Goal: Find specific page/section: Find specific page/section

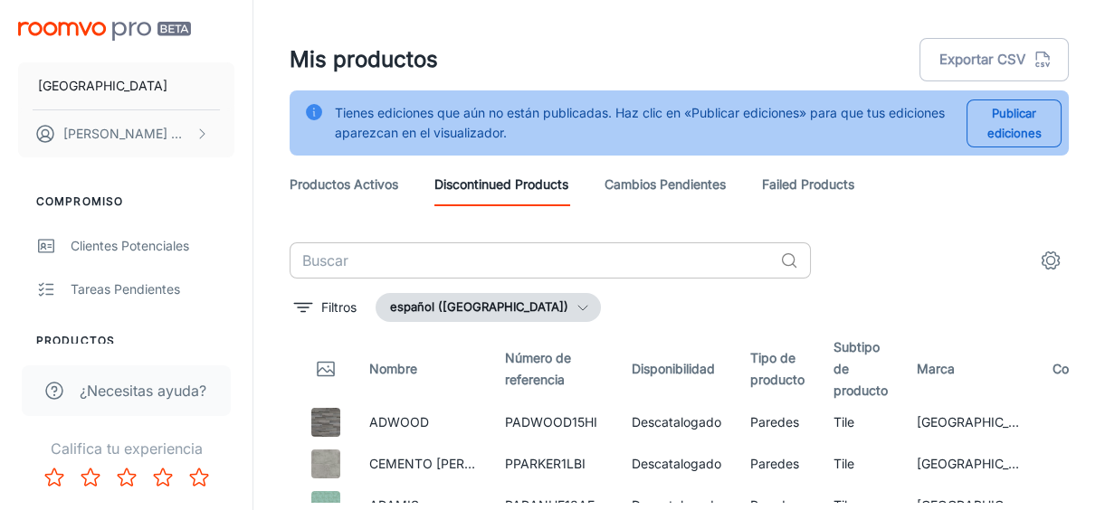
click at [552, 265] on input "text" at bounding box center [531, 261] width 483 height 36
click at [470, 143] on div "Tienes ediciones que aún no están publicadas. Haz clic en «Publicar ediciones» …" at bounding box center [643, 123] width 617 height 54
click at [686, 186] on link "Cambios pendientes" at bounding box center [665, 184] width 121 height 43
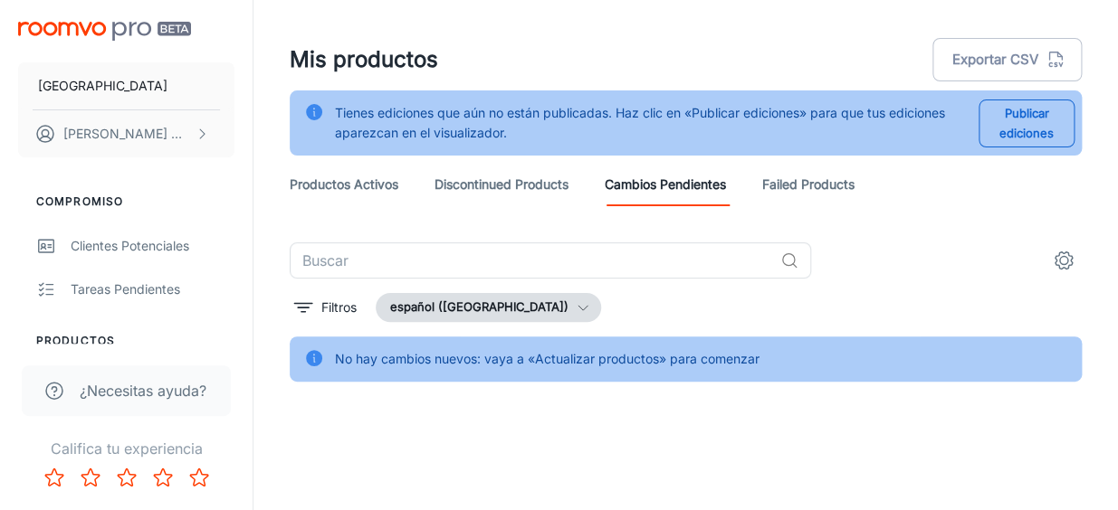
click at [439, 367] on div "No hay cambios nuevos: vaya a «Actualizar productos» para comenzar" at bounding box center [547, 359] width 424 height 34
click at [596, 365] on div "No hay cambios nuevos: vaya a «Actualizar productos» para comenzar" at bounding box center [547, 359] width 424 height 34
click at [540, 337] on div "No hay cambios nuevos: vaya a «Actualizar productos» para comenzar" at bounding box center [686, 359] width 792 height 45
click at [543, 358] on div "No hay cambios nuevos: vaya a «Actualizar productos» para comenzar" at bounding box center [547, 359] width 424 height 34
type input "[URL][DOMAIN_NAME]"
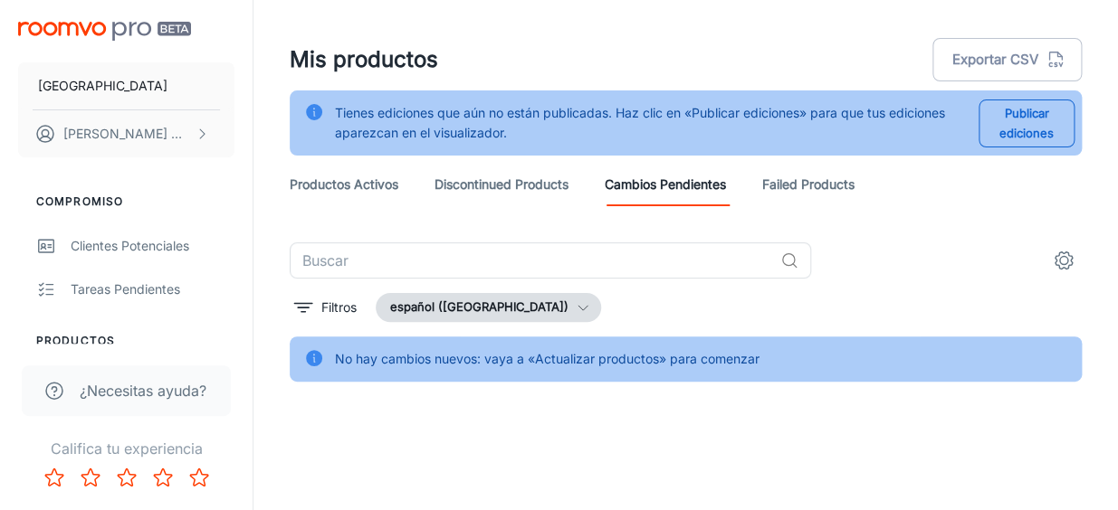
click at [1018, 149] on div "Publicar ediciones" at bounding box center [1019, 123] width 110 height 54
click at [519, 190] on link "Discontinued Products" at bounding box center [501, 184] width 134 height 43
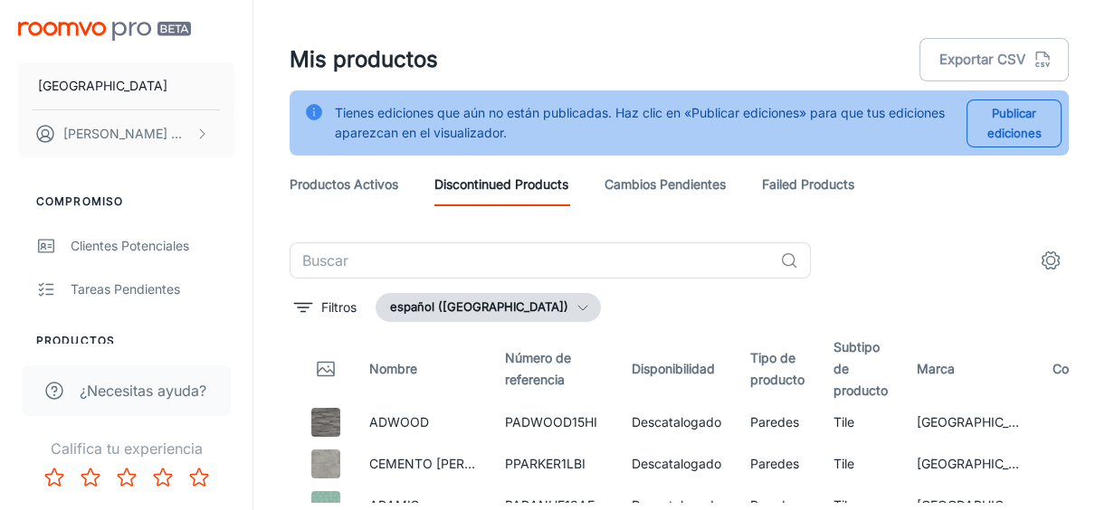
click at [817, 167] on link "Failed Products" at bounding box center [808, 184] width 92 height 43
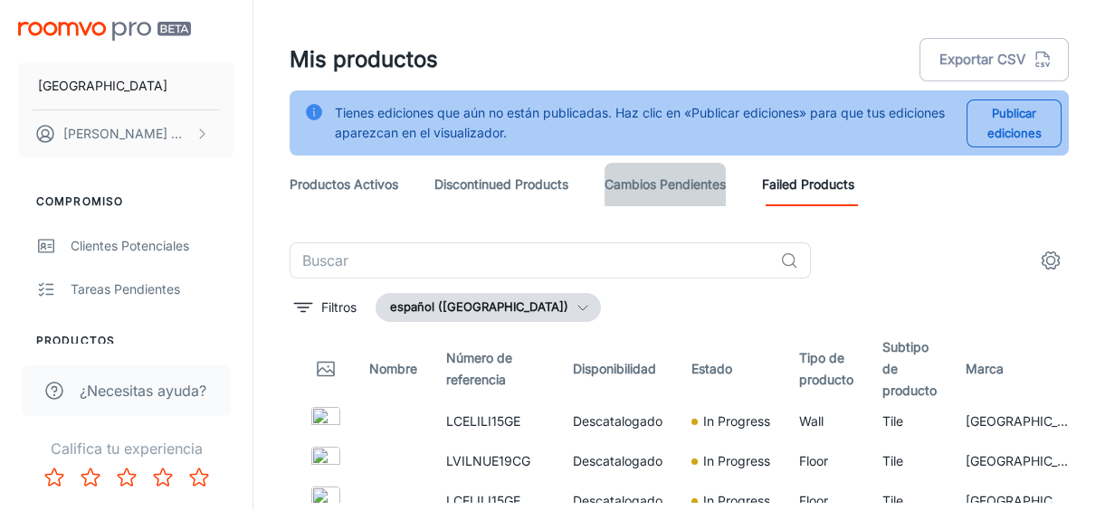
click at [626, 181] on link "Cambios pendientes" at bounding box center [665, 184] width 121 height 43
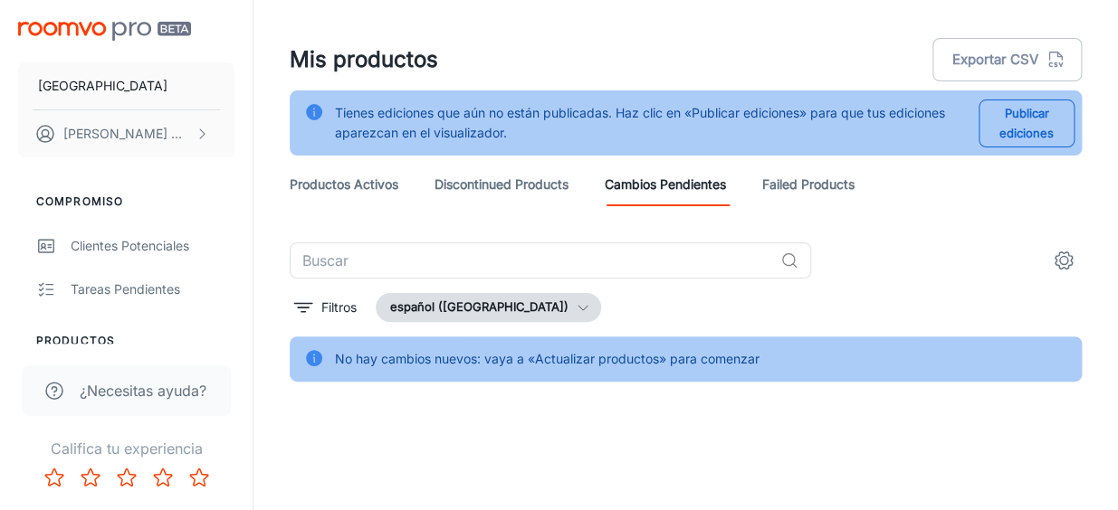
click at [796, 186] on link "Failed Products" at bounding box center [808, 184] width 92 height 43
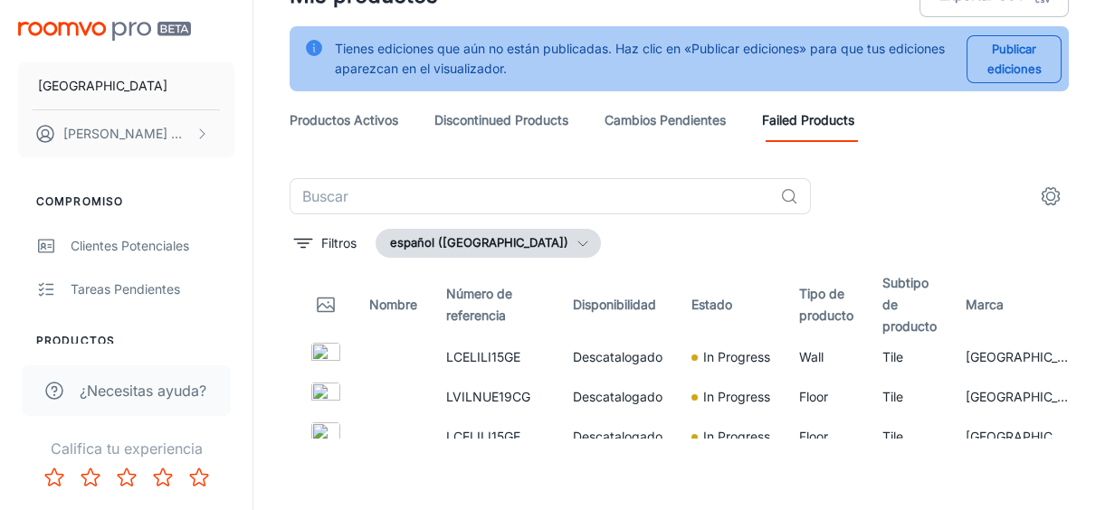
scroll to position [0, 166]
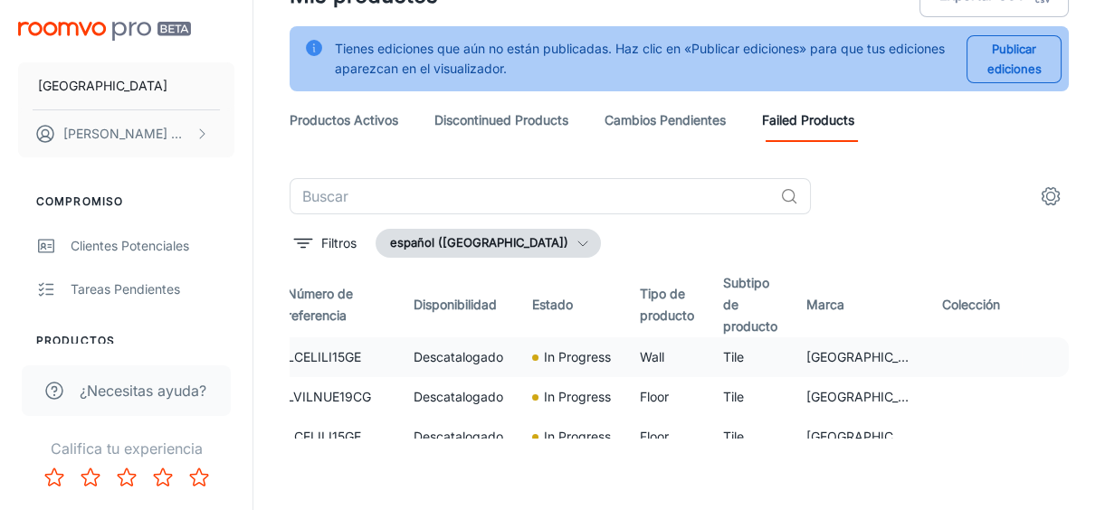
click at [996, 353] on td at bounding box center [975, 358] width 94 height 40
click at [726, 365] on td "Tile" at bounding box center [750, 358] width 83 height 40
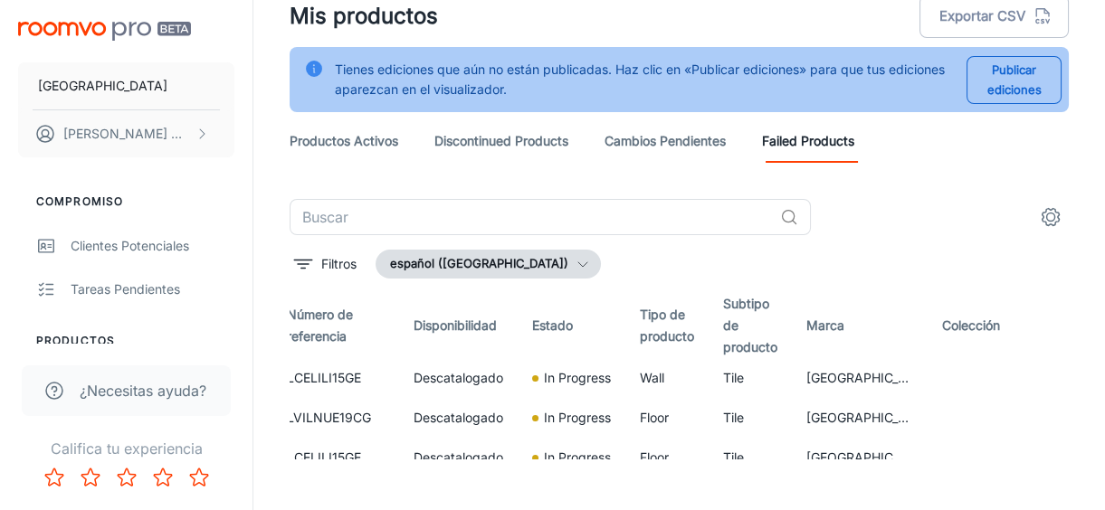
scroll to position [64, 0]
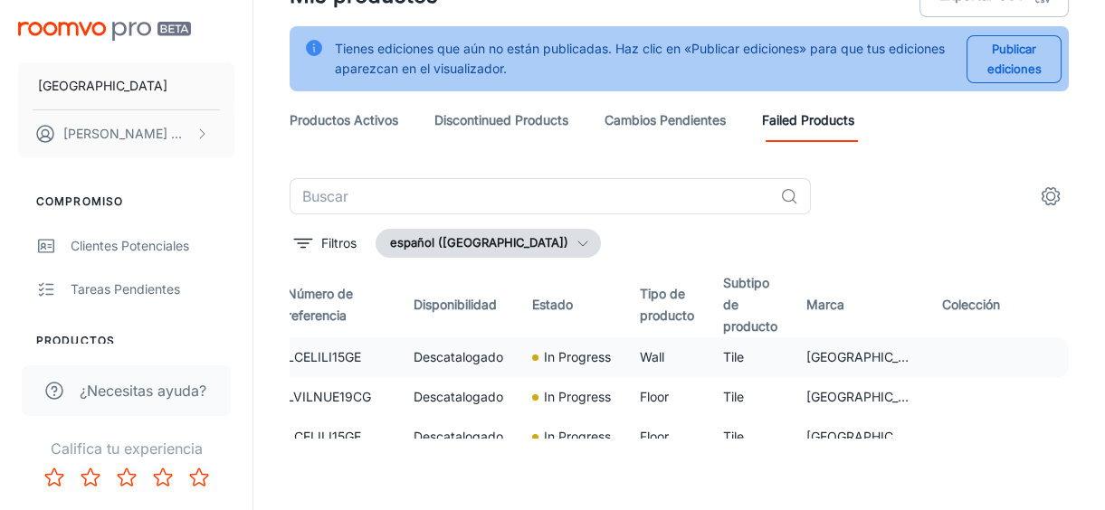
click at [338, 365] on td "LCELILI15GE" at bounding box center [335, 358] width 127 height 40
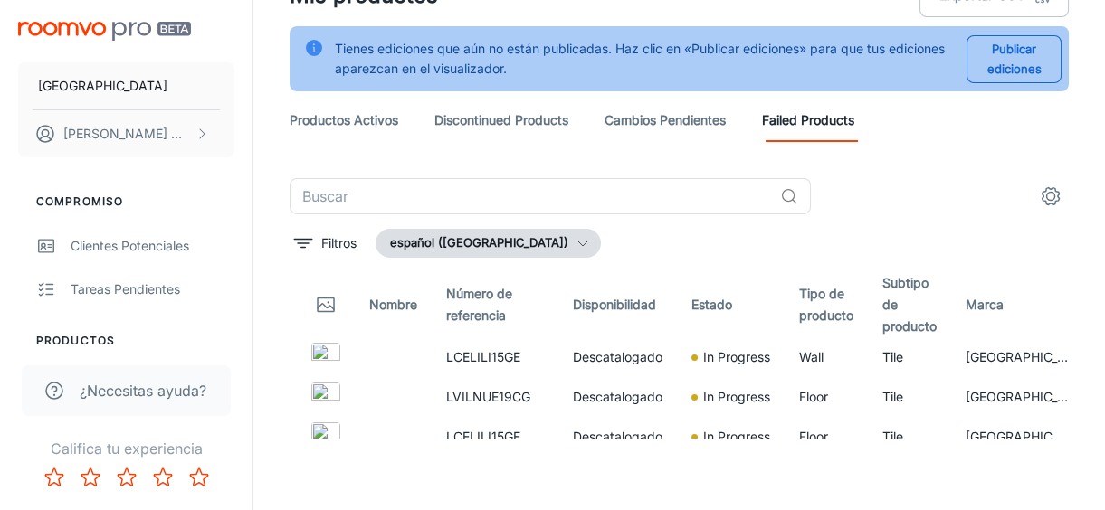
click at [319, 307] on icon "Thumbnail" at bounding box center [326, 306] width 16 height 5
click at [339, 356] on img at bounding box center [325, 357] width 29 height 29
click at [414, 359] on td at bounding box center [393, 358] width 77 height 40
drag, startPoint x: 414, startPoint y: 359, endPoint x: 507, endPoint y: 377, distance: 94.8
click at [481, 377] on td "LVILNUE19CG" at bounding box center [495, 397] width 127 height 40
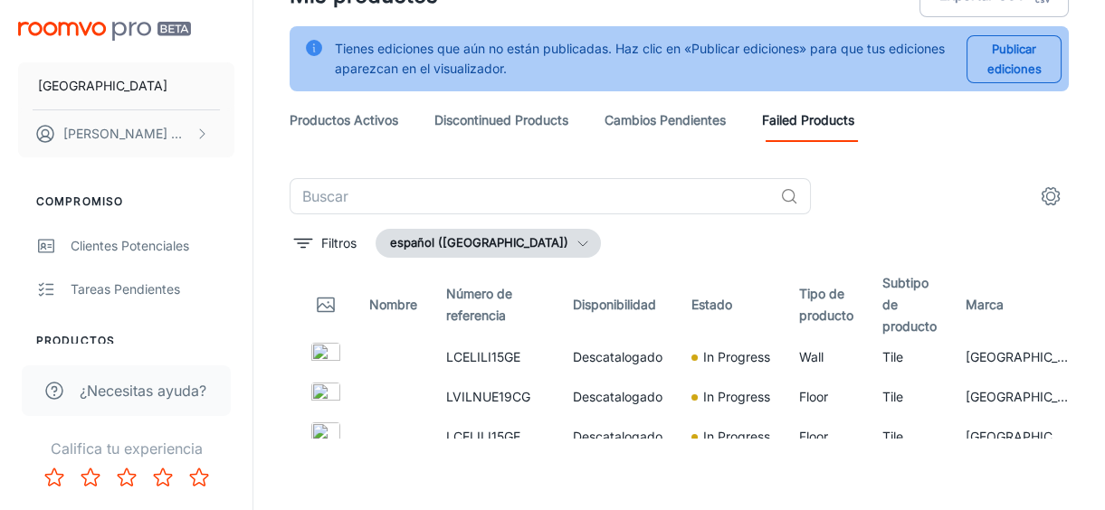
scroll to position [0, 166]
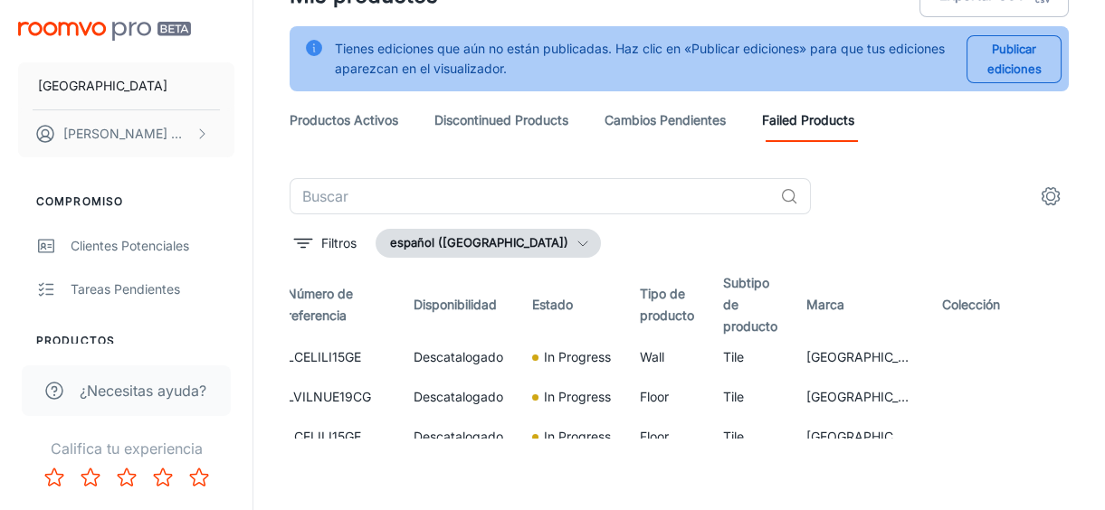
click at [1048, 197] on icon "settings" at bounding box center [1051, 197] width 22 height 22
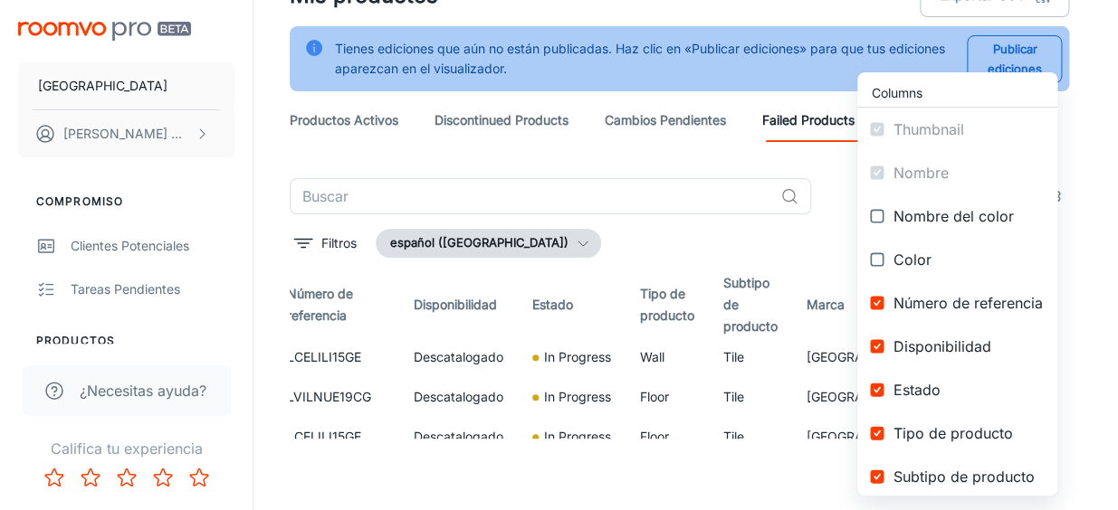
click at [821, 233] on div at bounding box center [559, 255] width 1118 height 510
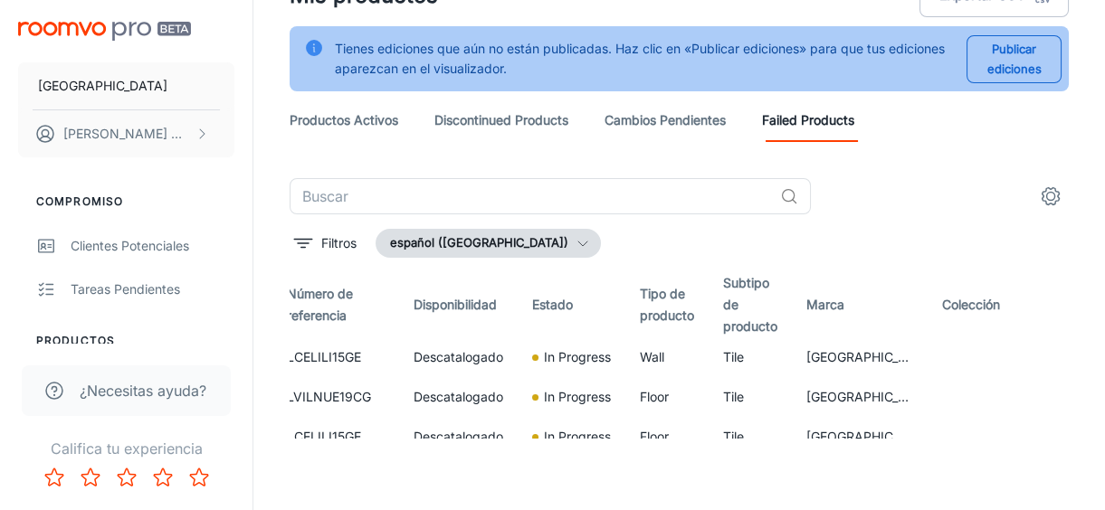
scroll to position [0, 154]
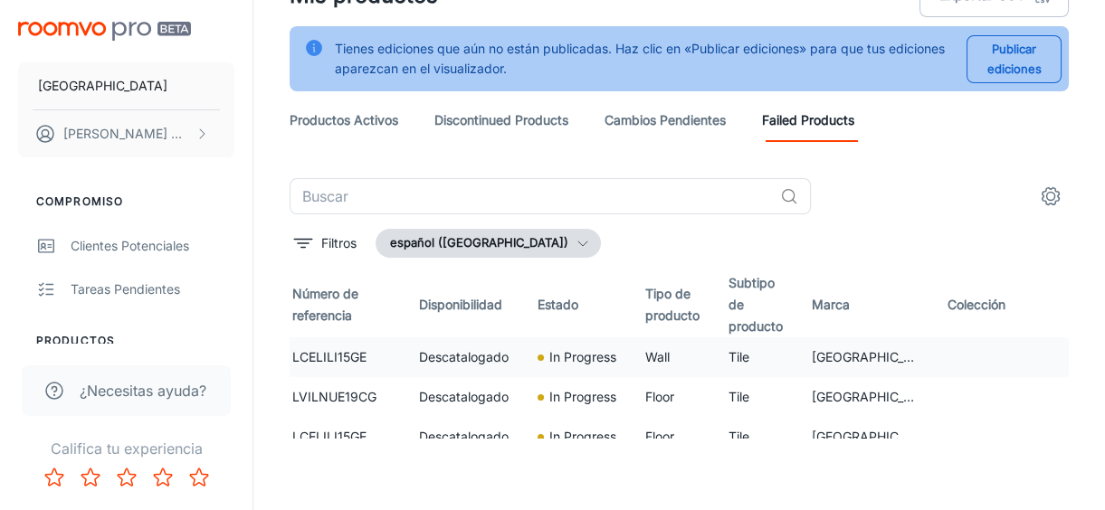
click at [807, 338] on td "[GEOGRAPHIC_DATA]" at bounding box center [865, 358] width 136 height 40
click at [806, 359] on td "[GEOGRAPHIC_DATA]" at bounding box center [865, 358] width 136 height 40
click at [1011, 52] on button "Publicar ediciones" at bounding box center [1014, 59] width 95 height 48
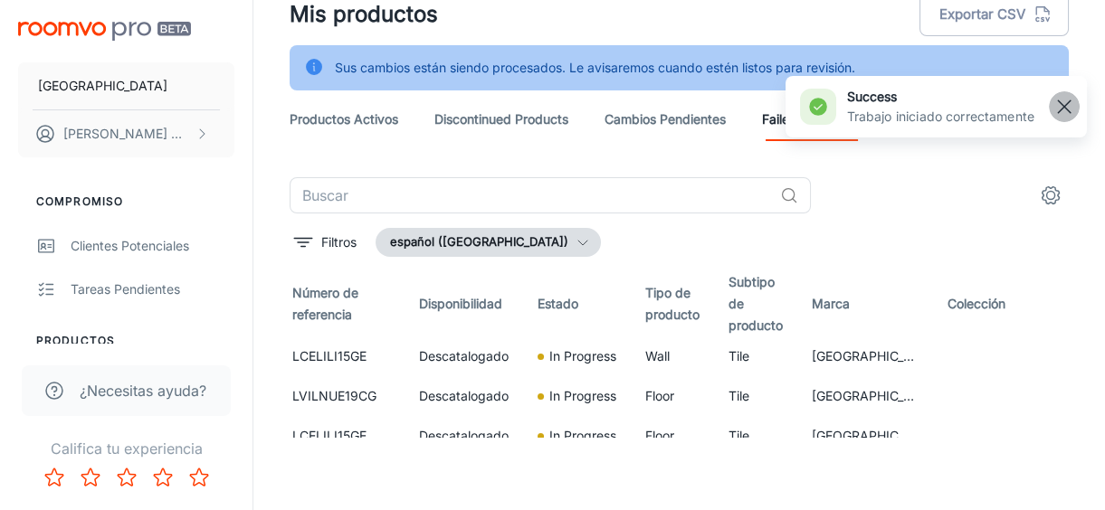
click at [1057, 105] on rect "button" at bounding box center [1065, 107] width 22 height 22
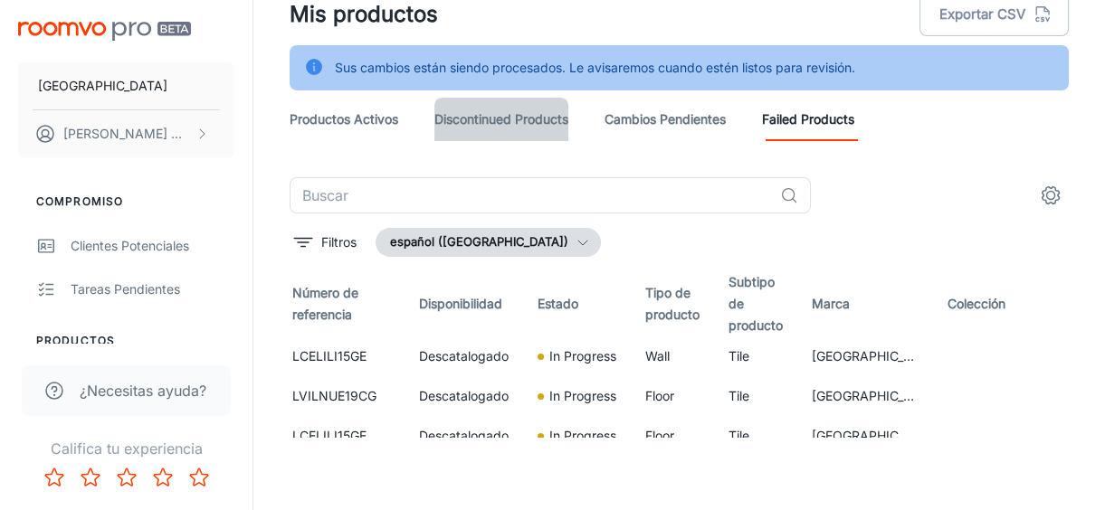
click at [488, 126] on link "Discontinued Products" at bounding box center [501, 119] width 134 height 43
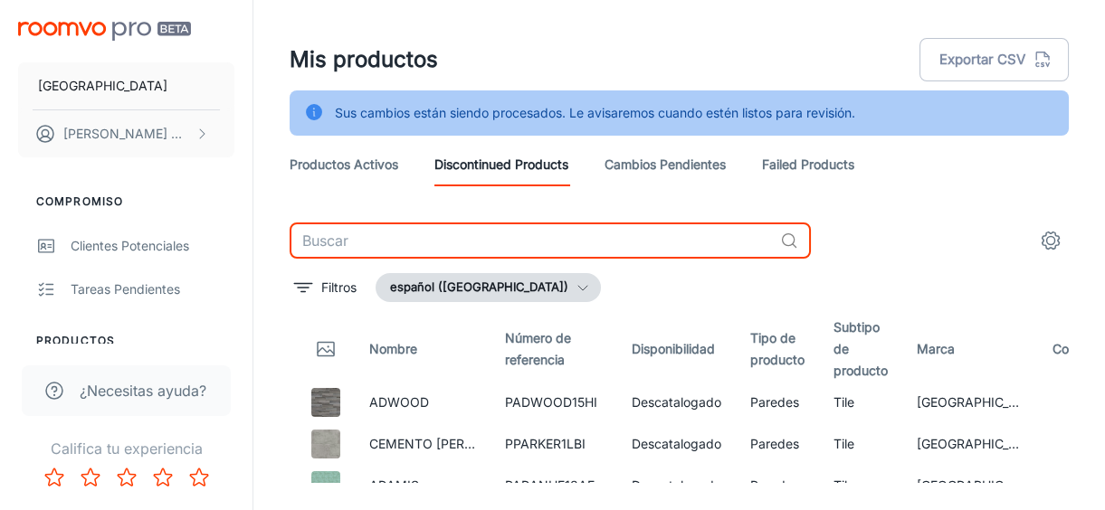
click at [606, 242] on input "text" at bounding box center [531, 241] width 483 height 36
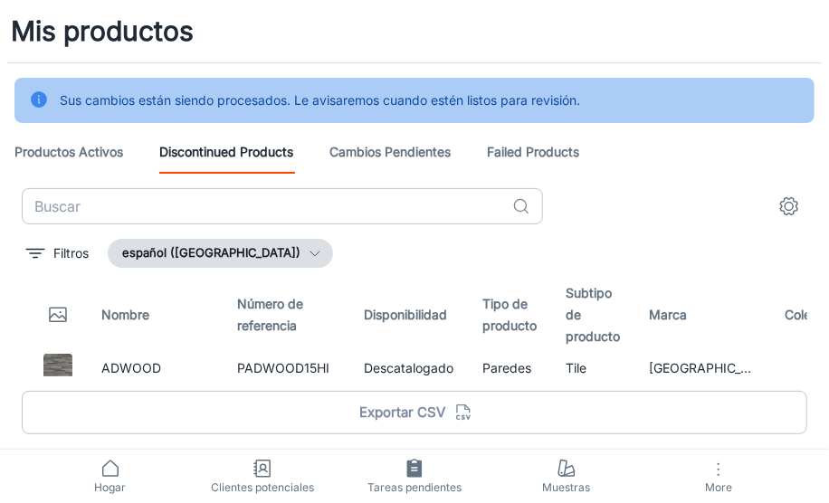
click at [206, 206] on input "text" at bounding box center [263, 206] width 483 height 36
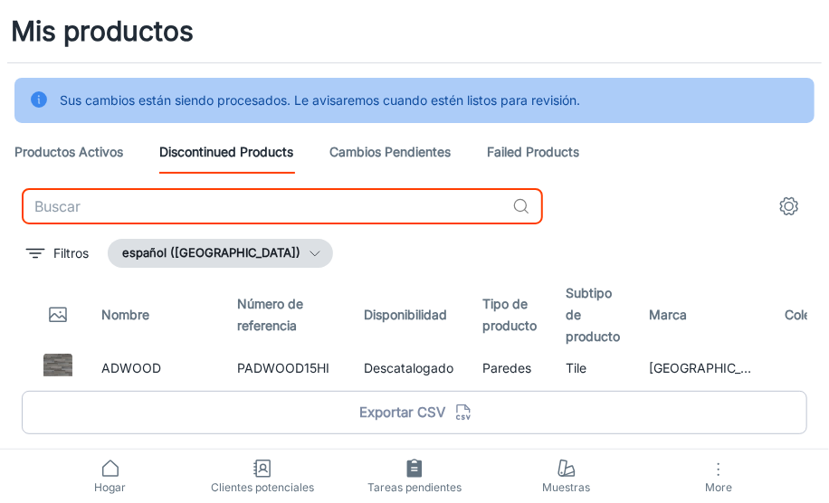
paste input "LAKALNU12AE"
type input "LAKALNU12AE"
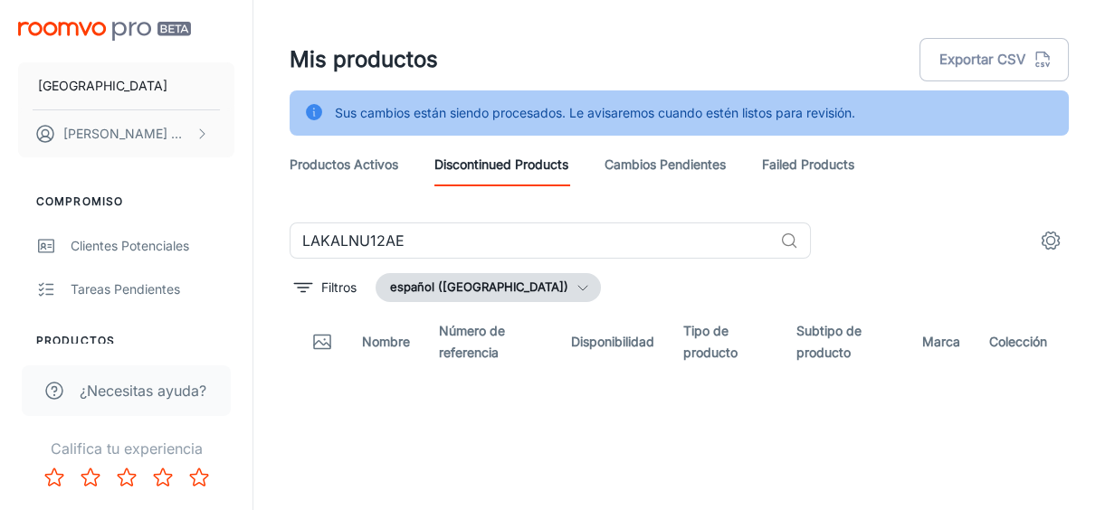
scroll to position [45, 0]
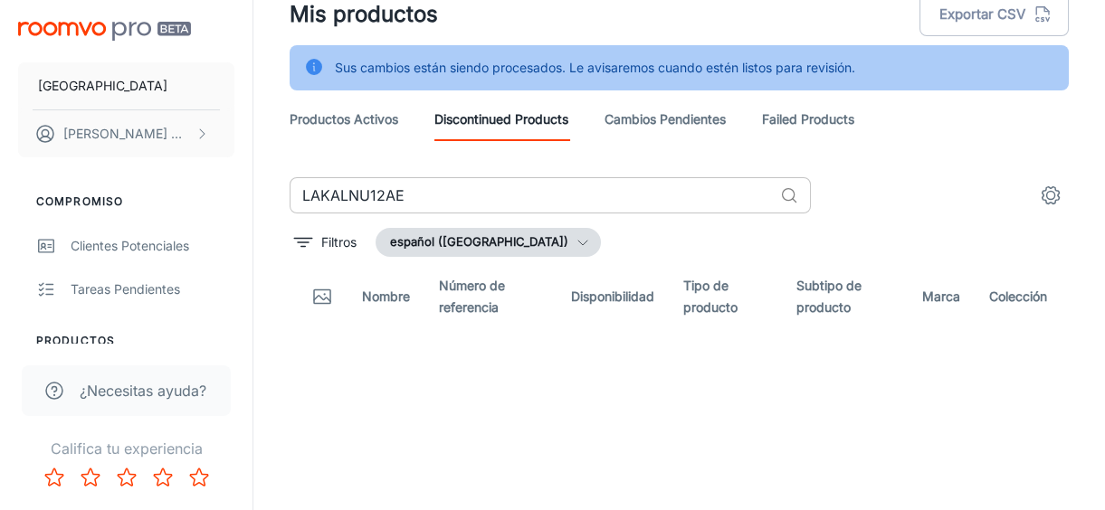
click at [482, 198] on input "LAKALNU12AE" at bounding box center [531, 195] width 483 height 36
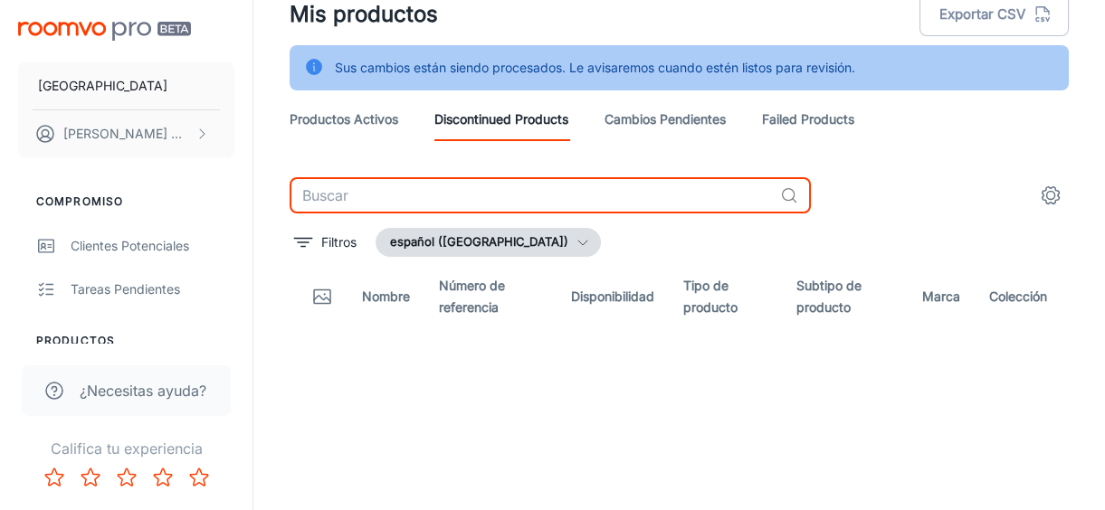
click at [275, 192] on div "Llano de la Torre [PERSON_NAME] Compromiso Clientes potenciales Tareas pendient…" at bounding box center [552, 233] width 1105 height 556
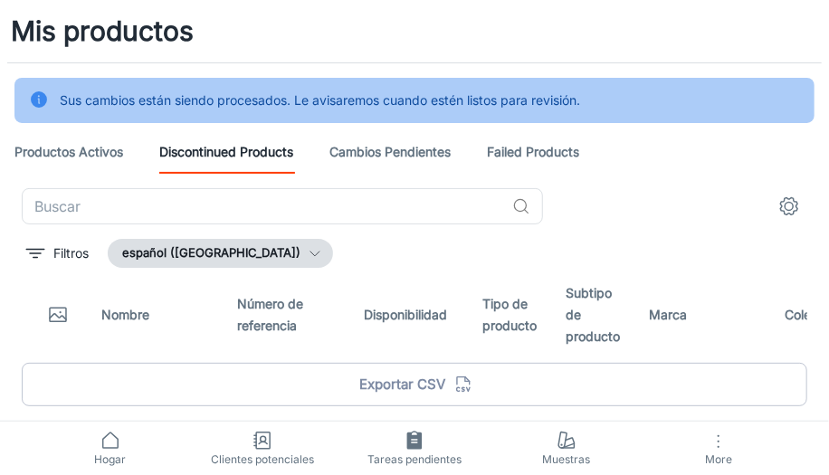
click at [66, 61] on div "Mis productos" at bounding box center [102, 31] width 205 height 62
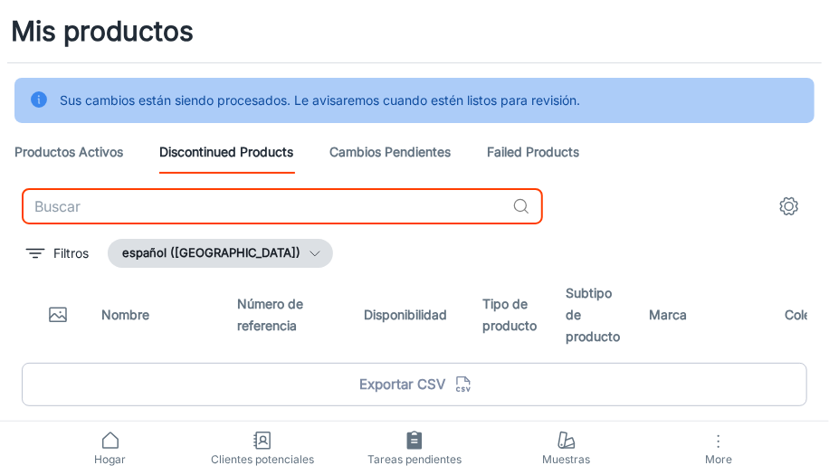
click at [296, 204] on input "text" at bounding box center [263, 206] width 483 height 36
paste input "LAKALNU12AV"
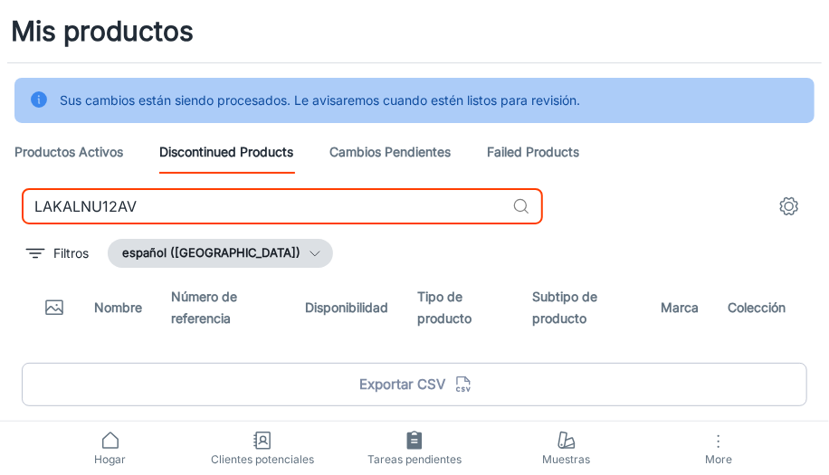
type input "LAKALNU12AV"
